Goal: Task Accomplishment & Management: Use online tool/utility

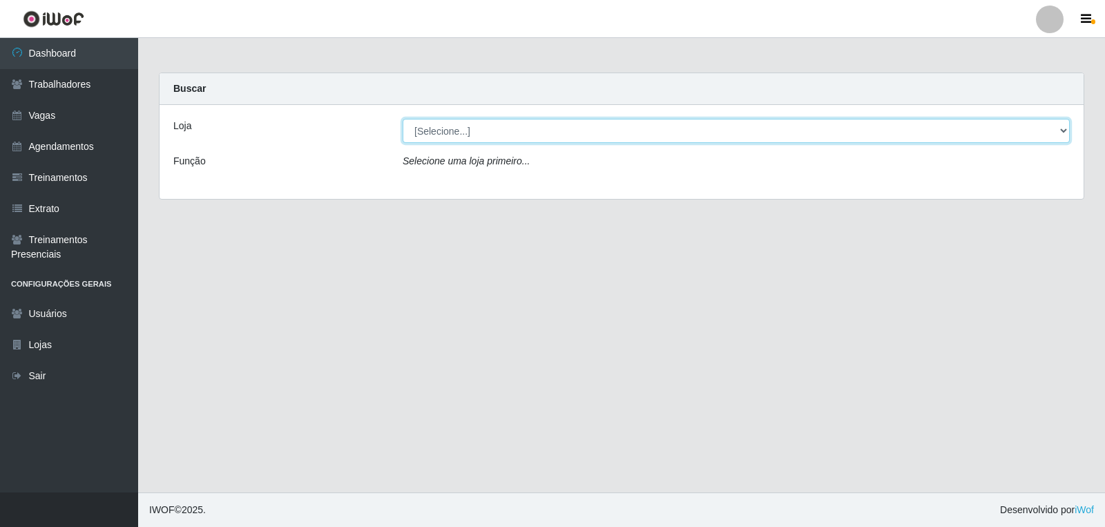
click at [435, 133] on select "[Selecione...] Leite Clan - [GEOGRAPHIC_DATA]" at bounding box center [735, 131] width 667 height 24
select select "452"
click at [402, 119] on select "[Selecione...] Leite Clan - [GEOGRAPHIC_DATA]" at bounding box center [735, 131] width 667 height 24
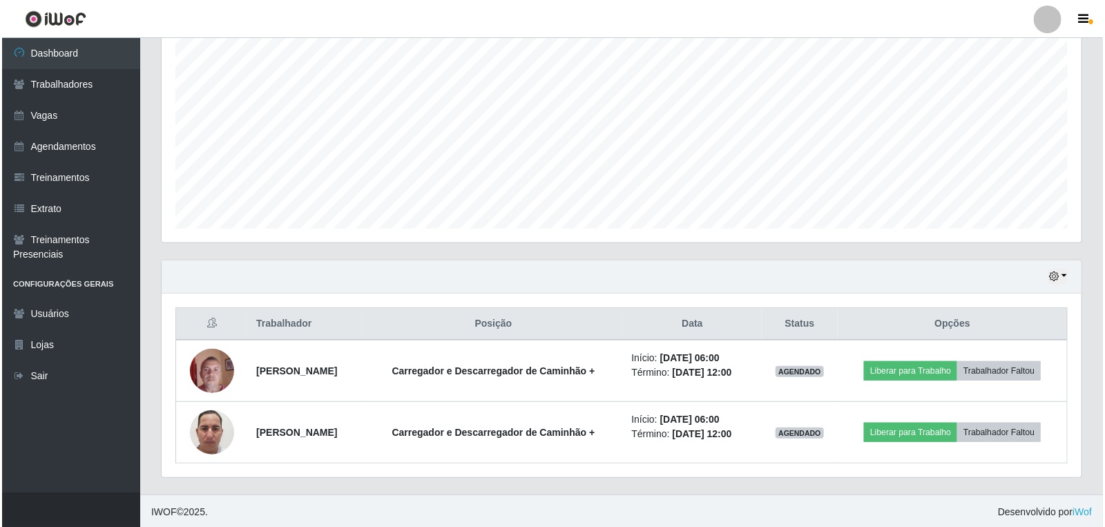
scroll to position [267, 0]
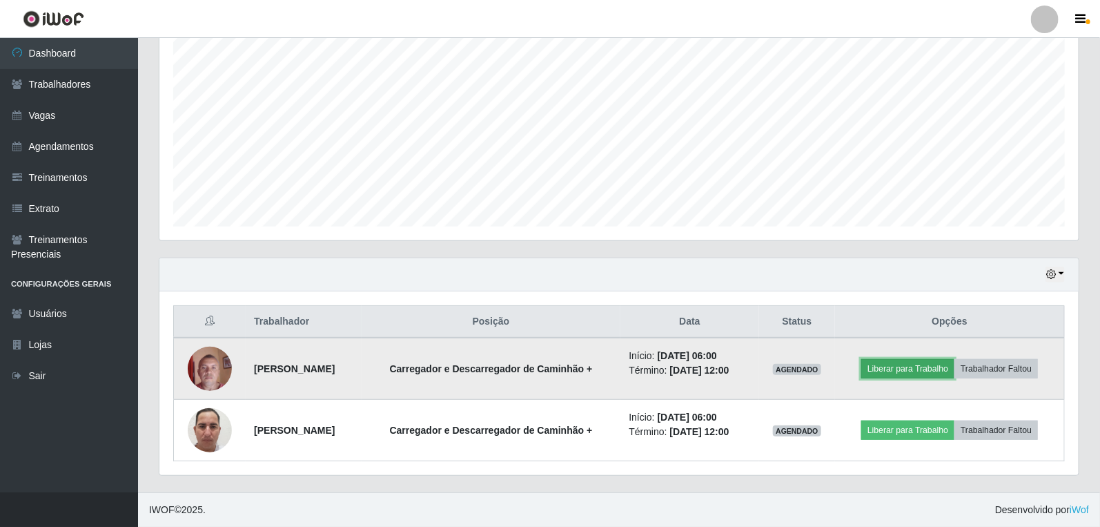
click at [915, 367] on button "Liberar para Trabalho" at bounding box center [908, 368] width 93 height 19
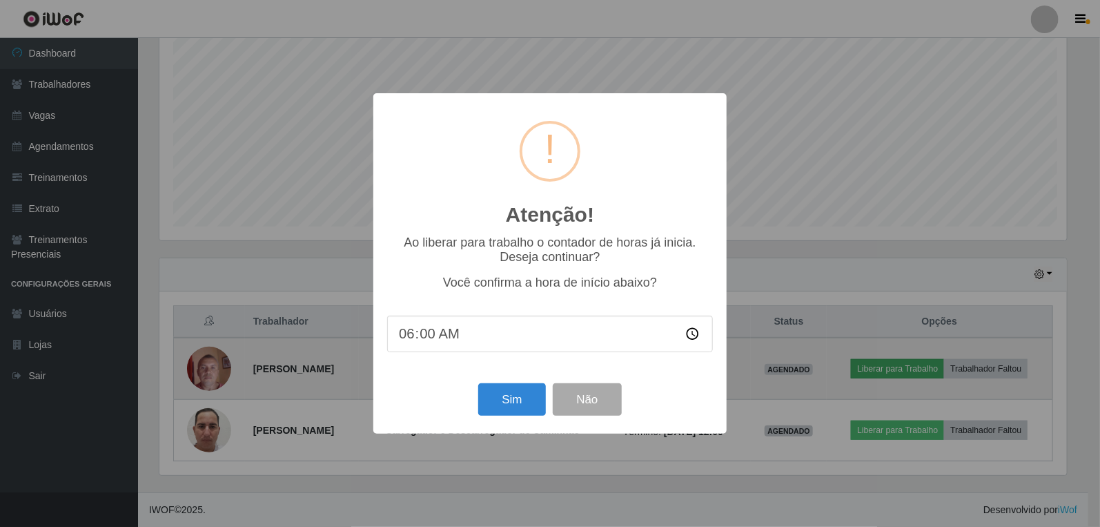
scroll to position [286, 911]
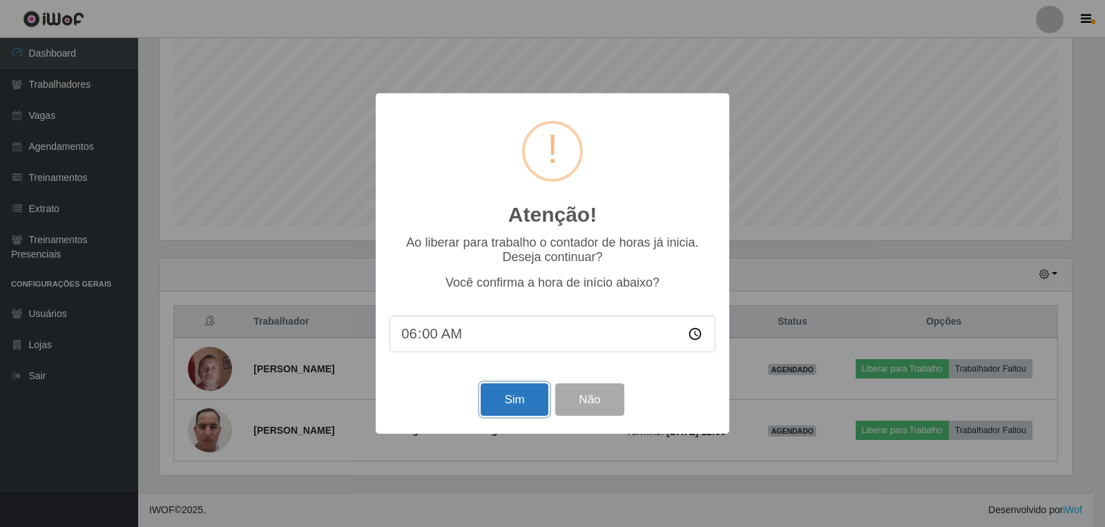
click at [520, 398] on button "Sim" at bounding box center [513, 399] width 67 height 32
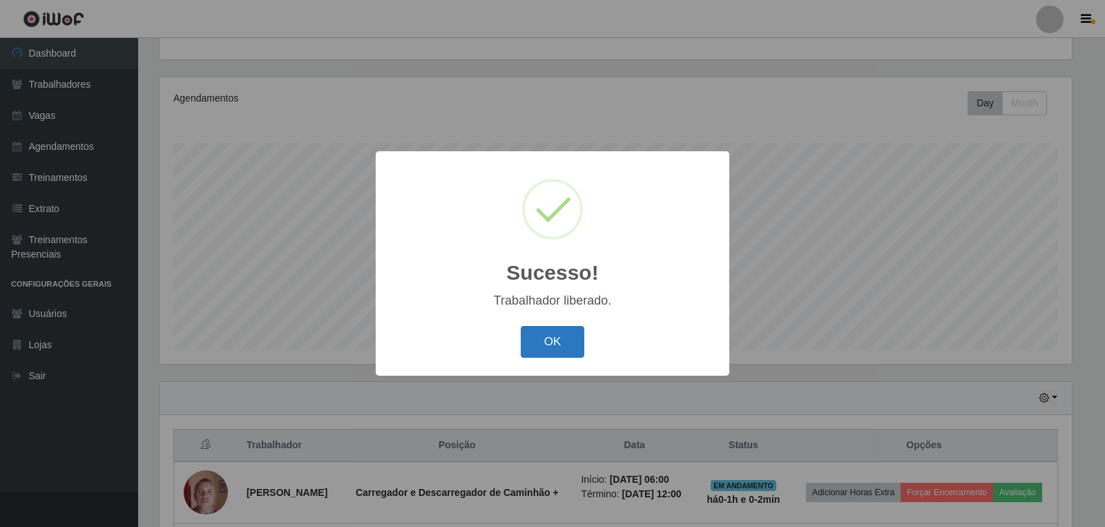
click at [566, 349] on button "OK" at bounding box center [553, 342] width 64 height 32
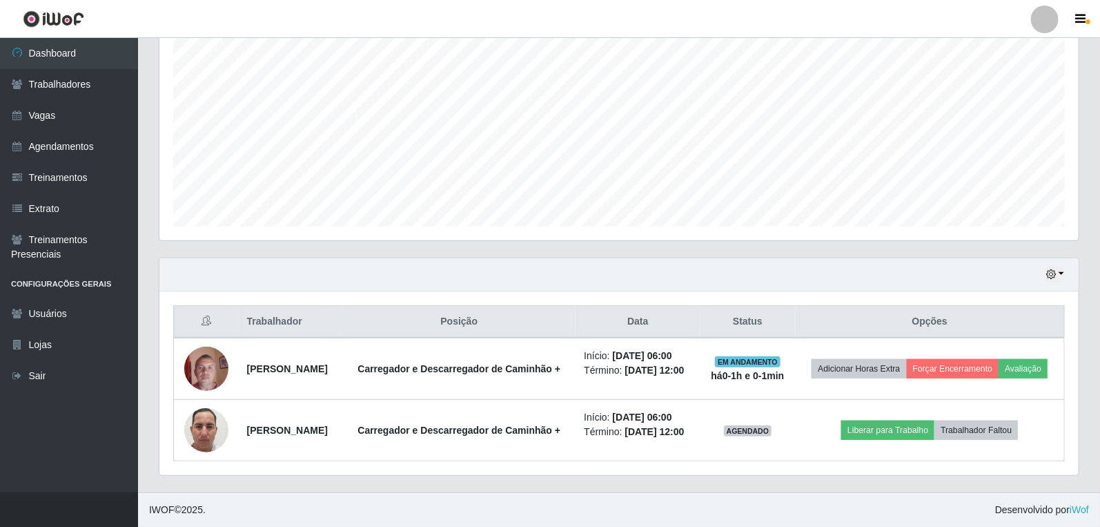
scroll to position [288, 0]
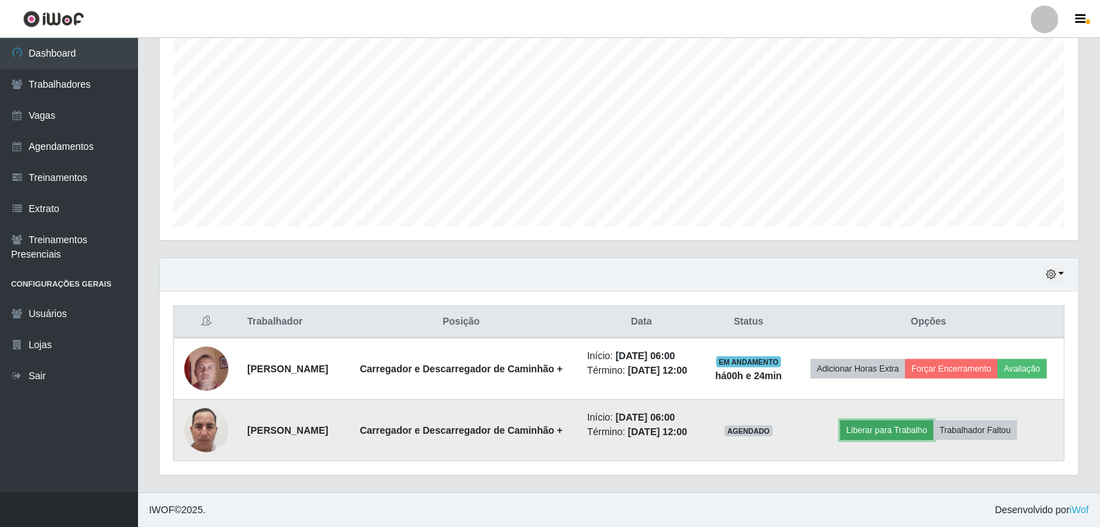
click at [889, 422] on button "Liberar para Trabalho" at bounding box center [887, 429] width 93 height 19
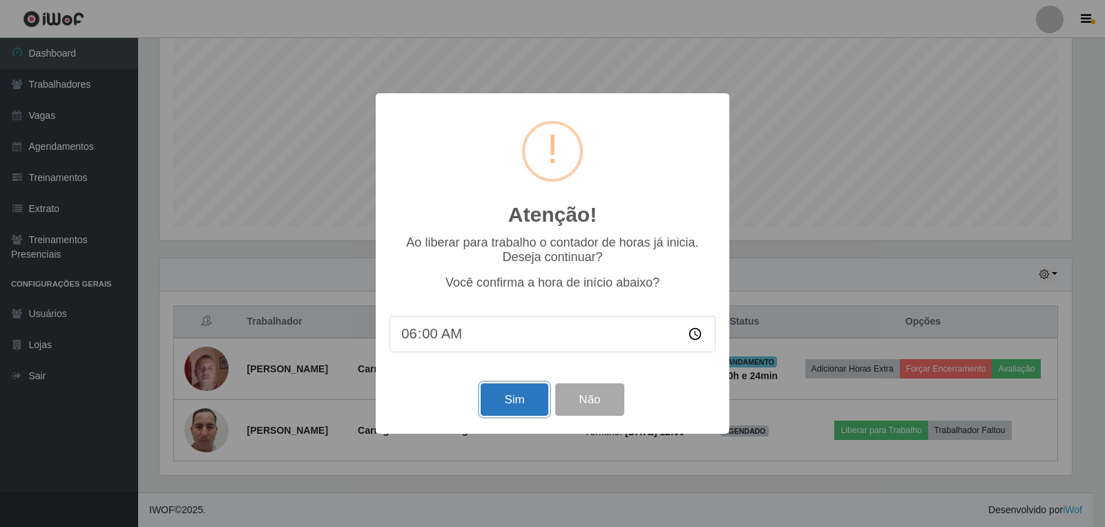
click at [500, 404] on button "Sim" at bounding box center [513, 399] width 67 height 32
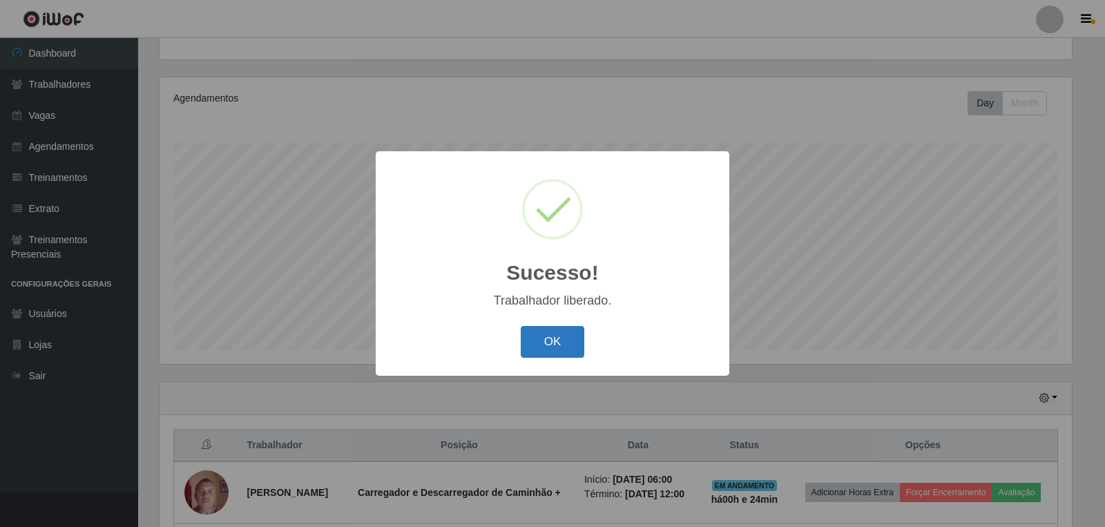
click at [564, 344] on button "OK" at bounding box center [553, 342] width 64 height 32
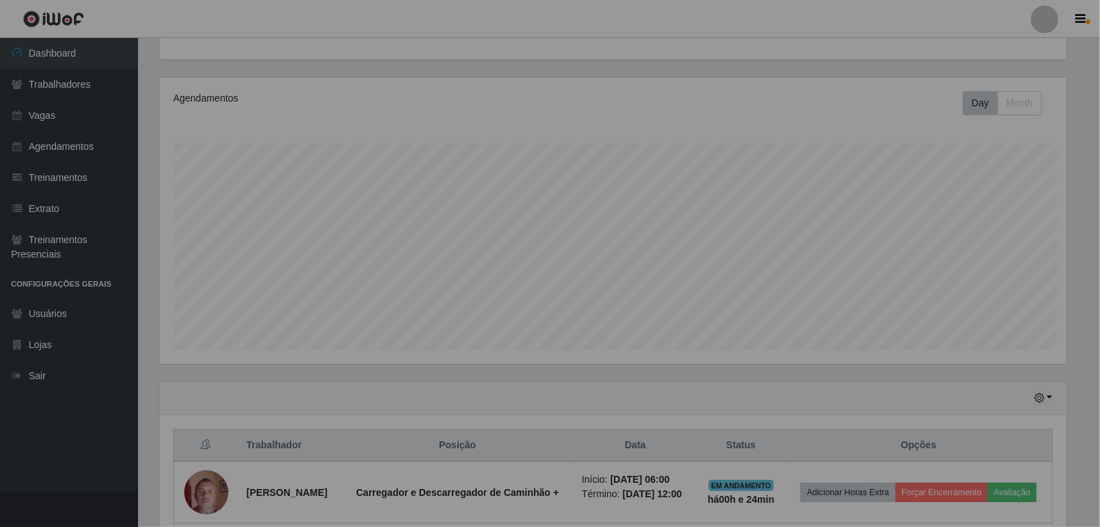
scroll to position [286, 920]
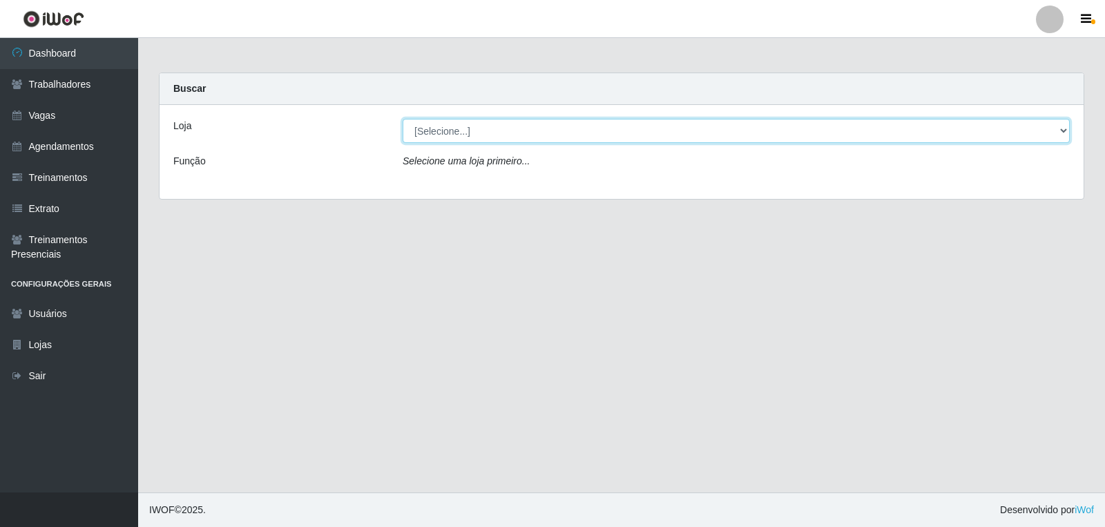
click at [474, 126] on select "[Selecione...] Leite Clan - [GEOGRAPHIC_DATA]" at bounding box center [735, 131] width 667 height 24
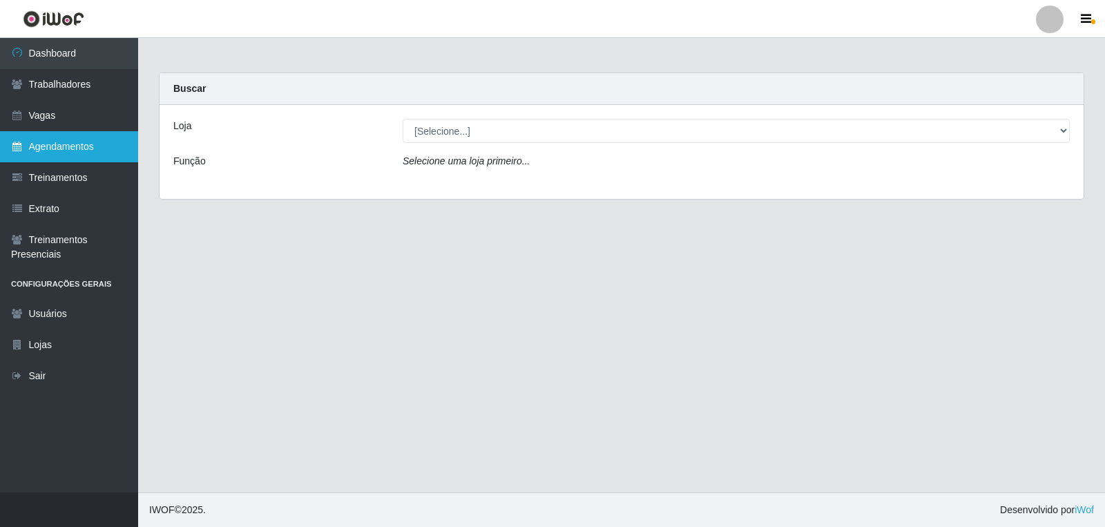
click at [64, 149] on link "Agendamentos" at bounding box center [69, 146] width 138 height 31
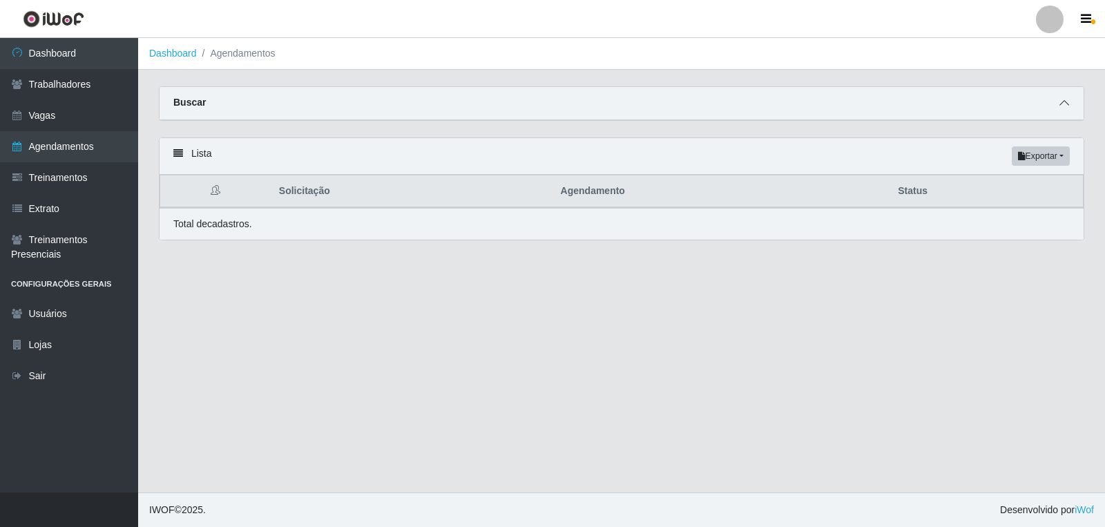
click at [1071, 105] on span at bounding box center [1064, 103] width 17 height 16
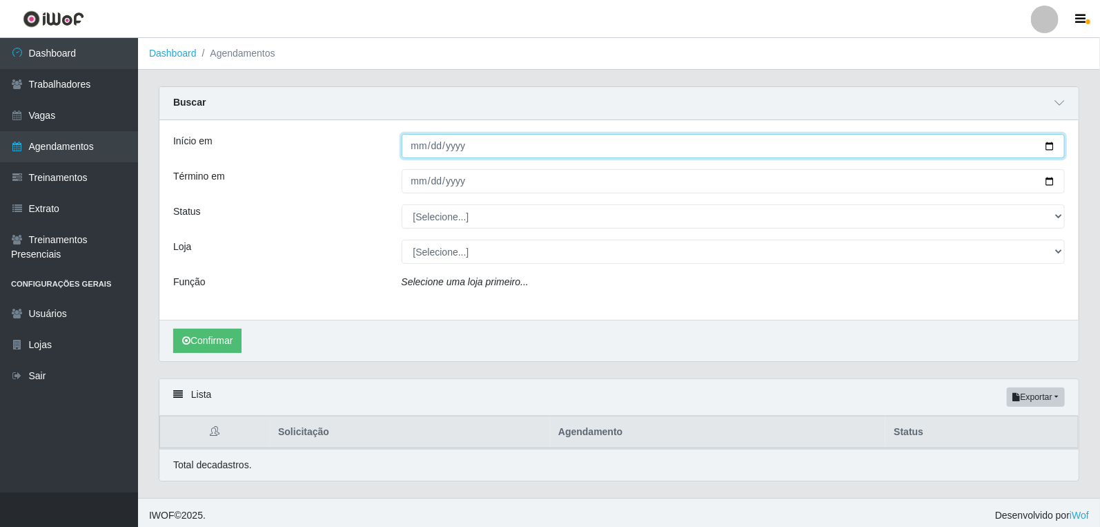
click at [409, 146] on input "Início em" at bounding box center [734, 146] width 664 height 24
type input "2025-10-01"
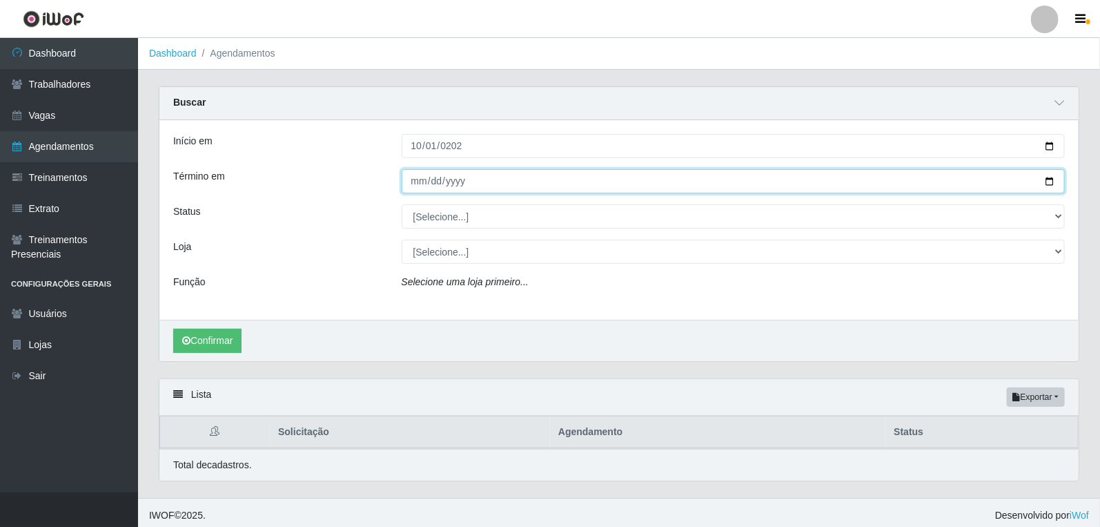
click at [423, 178] on input "Término em" at bounding box center [734, 181] width 664 height 24
type input "2025-10-31"
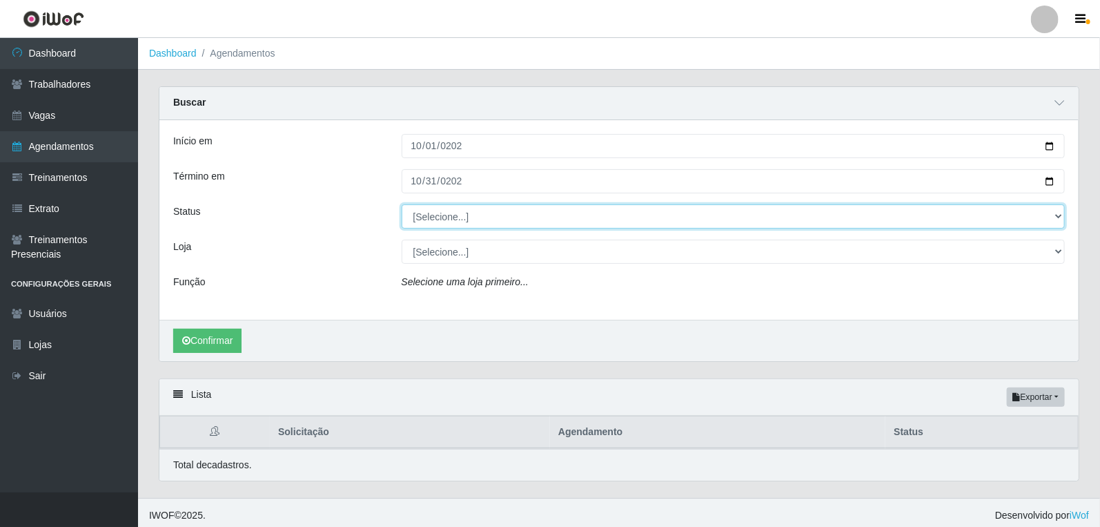
click at [461, 219] on select "[Selecione...] AGENDADO AGUARDANDO LIBERAR EM ANDAMENTO EM REVISÃO FINALIZADO C…" at bounding box center [734, 216] width 664 height 24
select select "AGENDADO"
click at [402, 204] on select "[Selecione...] AGENDADO AGUARDANDO LIBERAR EM ANDAMENTO EM REVISÃO FINALIZADO C…" at bounding box center [734, 216] width 664 height 24
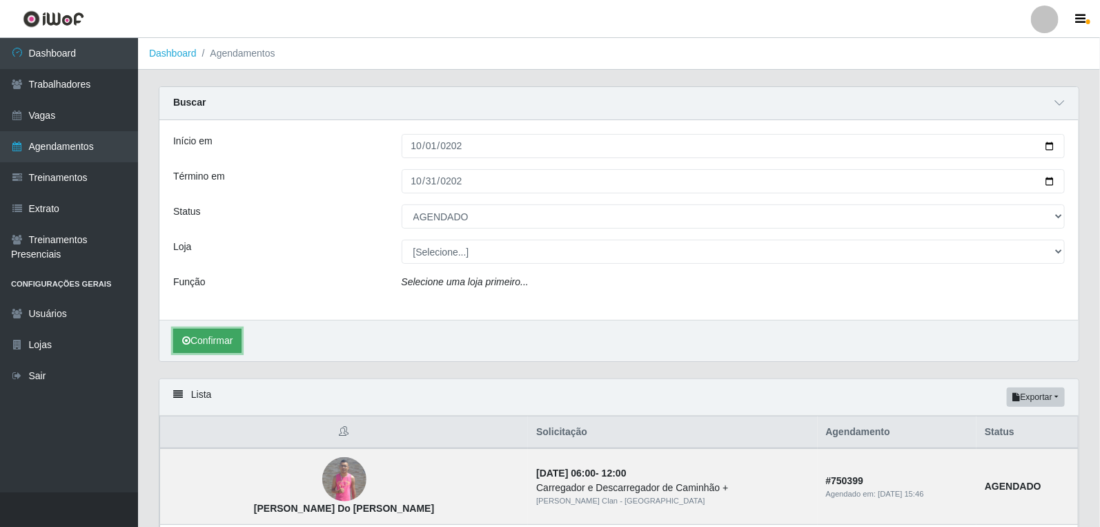
click at [216, 340] on button "Confirmar" at bounding box center [207, 341] width 68 height 24
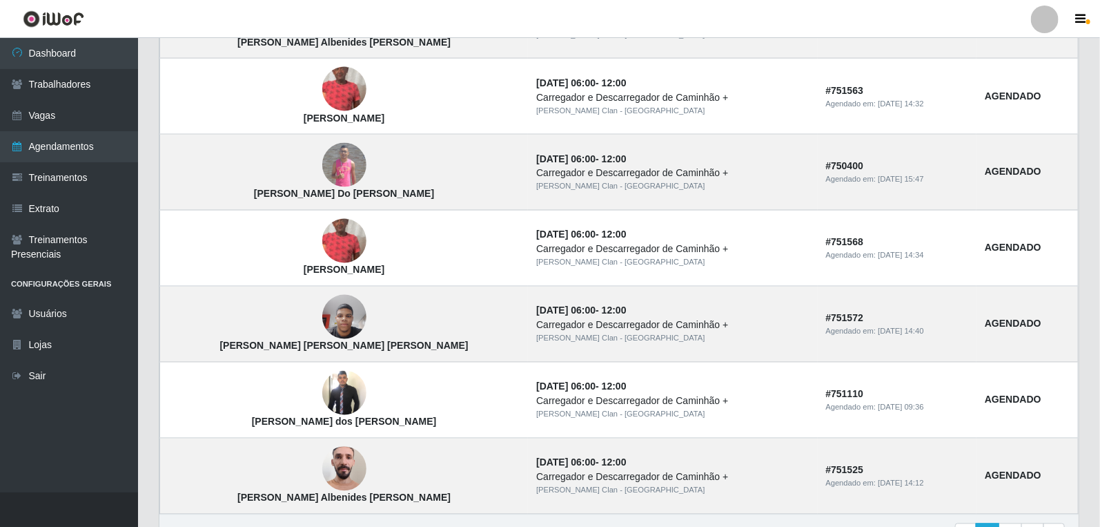
scroll to position [1150, 0]
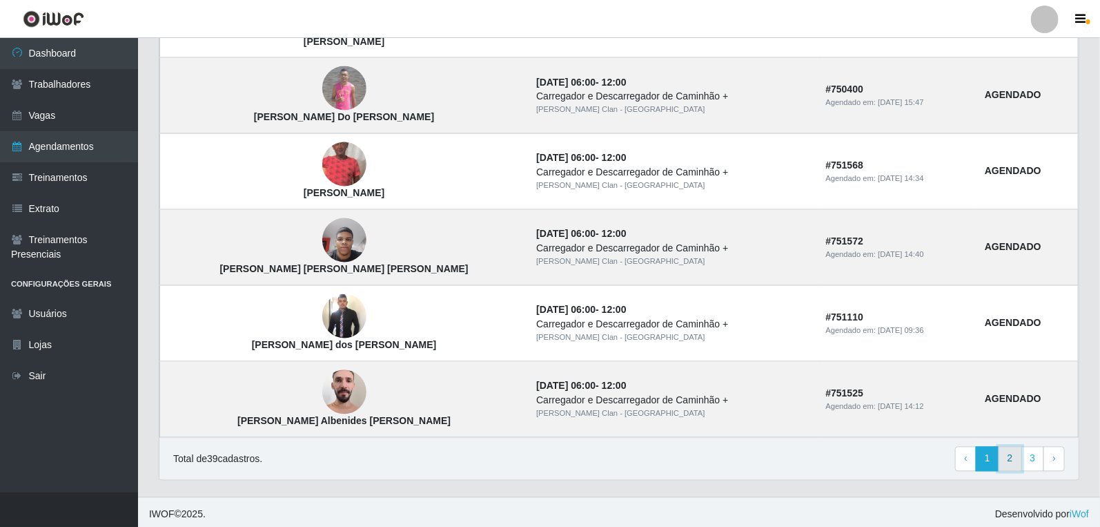
click at [1015, 461] on link "2" at bounding box center [1010, 459] width 23 height 25
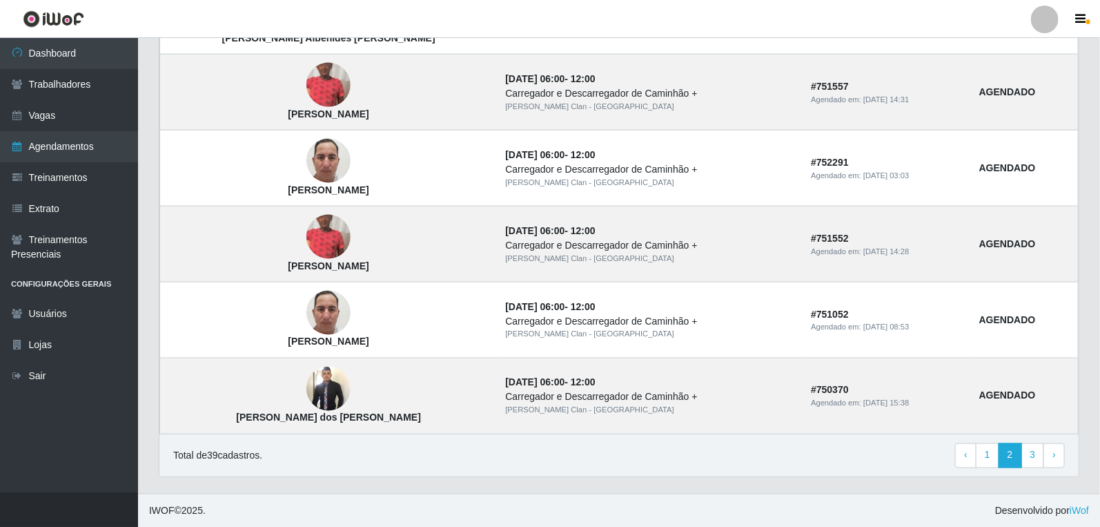
scroll to position [915, 0]
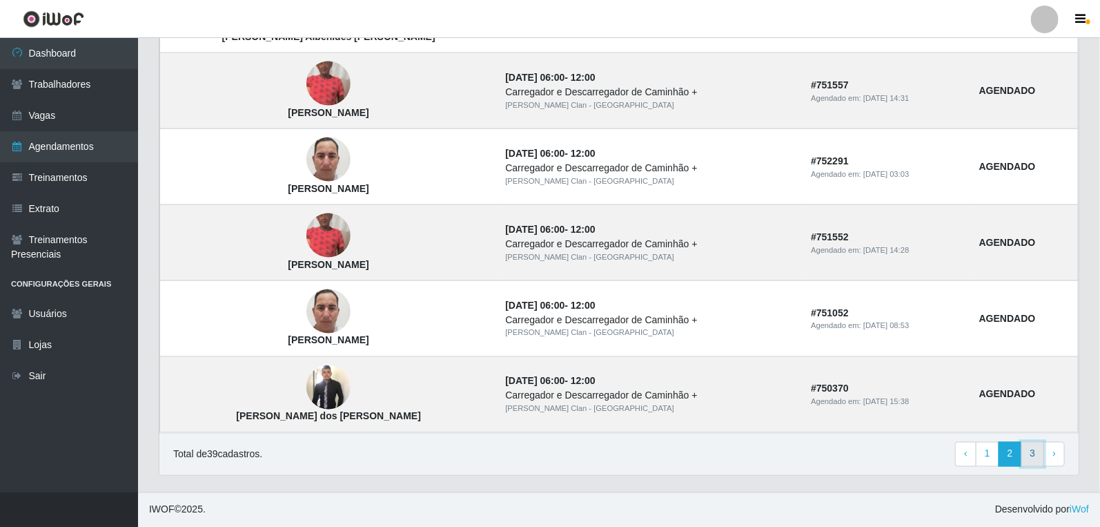
click at [1031, 449] on link "3" at bounding box center [1033, 454] width 23 height 25
